Goal: Navigation & Orientation: Find specific page/section

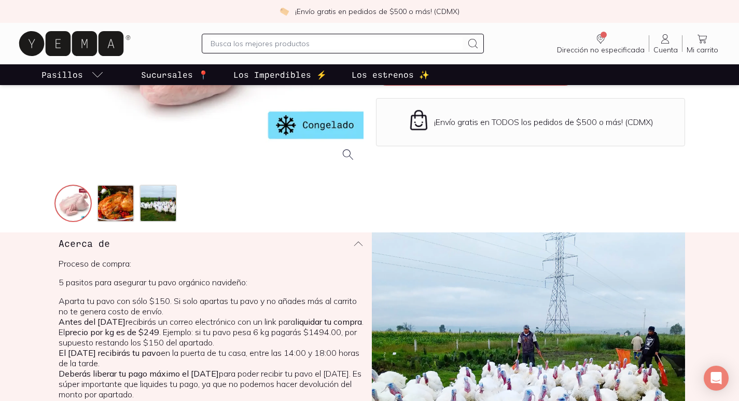
scroll to position [259, 0]
click at [173, 77] on p "Sucursales 📍" at bounding box center [174, 74] width 67 height 12
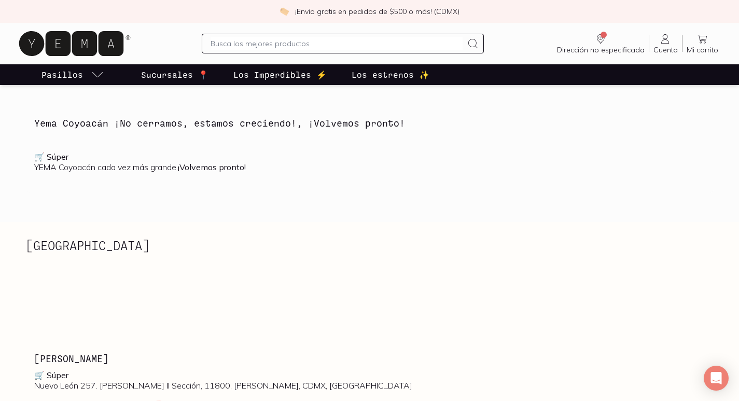
scroll to position [363, 0]
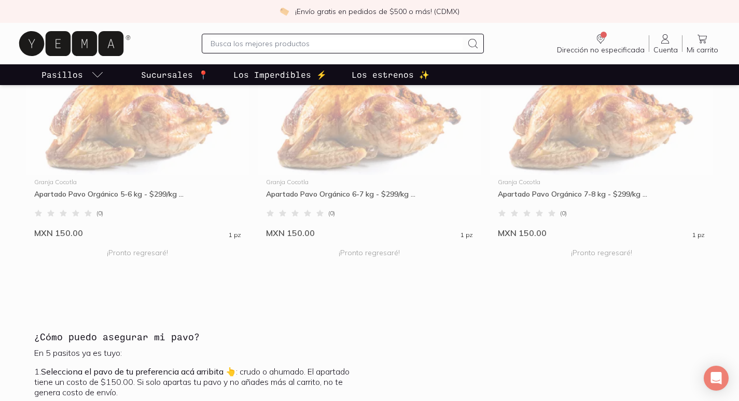
scroll to position [344, 0]
